Goal: Complete application form: Complete application form

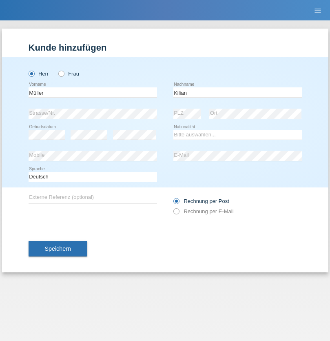
type input "Kilian"
select select "CH"
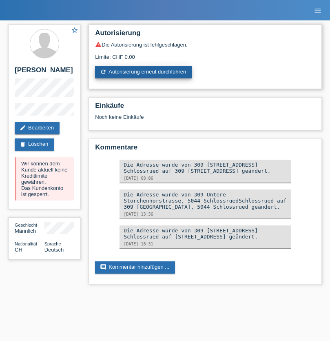
click at [144, 72] on link "refresh Autorisierung erneut durchführen" at bounding box center [143, 72] width 97 height 12
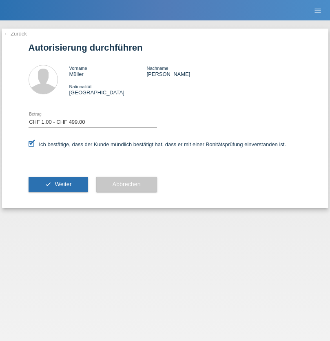
select select "1"
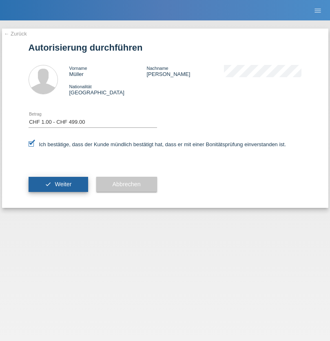
click at [58, 184] on span "Weiter" at bounding box center [63, 184] width 17 height 7
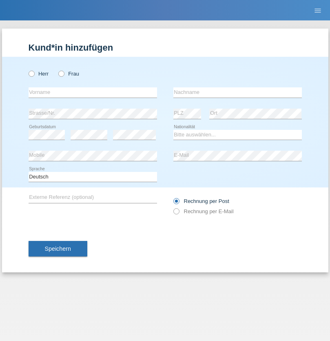
radio input "true"
click at [93, 92] on input "text" at bounding box center [93, 92] width 129 height 10
type input "Constantin"
click at [238, 92] on input "text" at bounding box center [238, 92] width 129 height 10
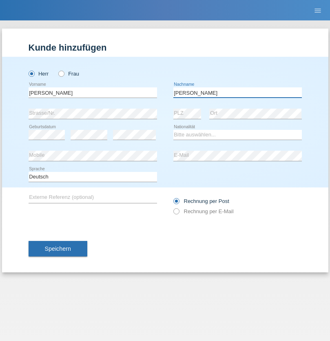
type input "Gheorghe"
select select "RO"
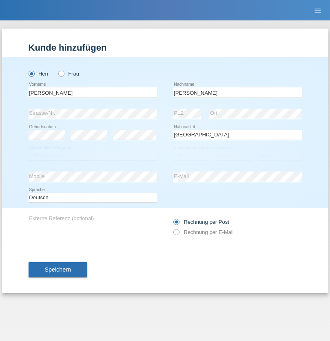
select select "C"
select select "24"
select select "04"
select select "2021"
